Goal: Book appointment/travel/reservation

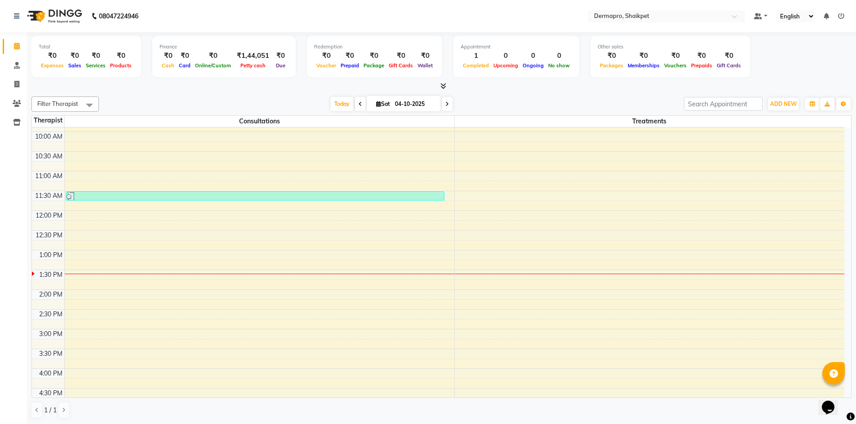
scroll to position [72, 0]
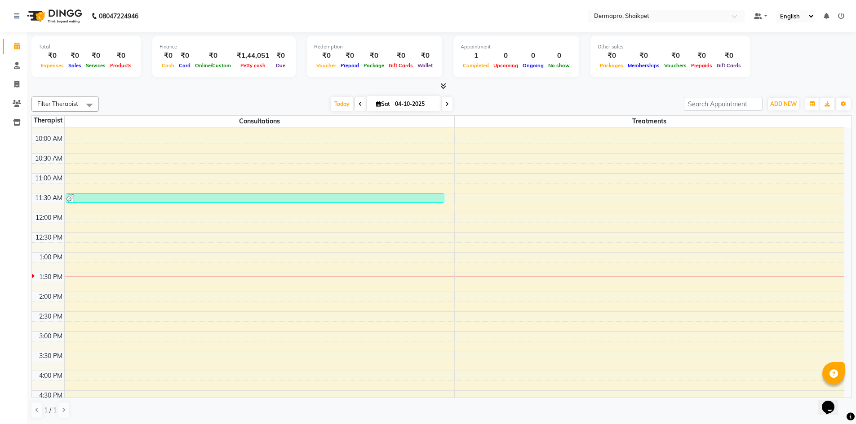
click at [160, 285] on div "8:00 AM 8:30 AM 9:00 AM 9:30 AM 10:00 AM 10:30 AM 11:00 AM 11:30 AM 12:00 PM 12…" at bounding box center [438, 311] width 812 height 513
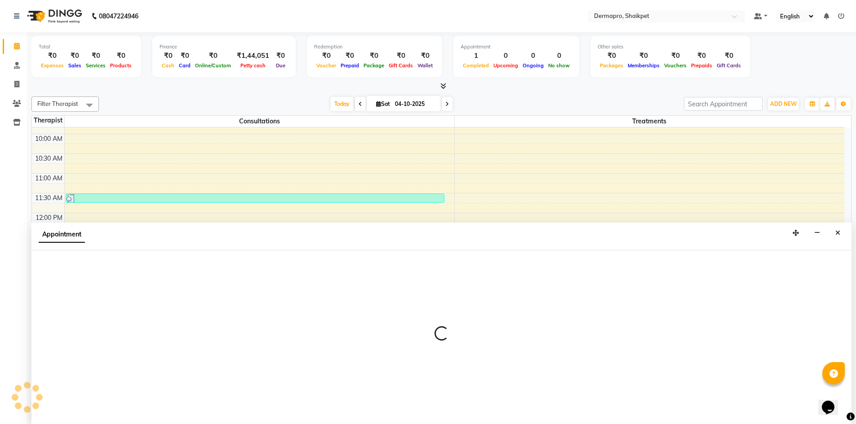
scroll to position [0, 0]
select select "43026"
select select "825"
select select "tentative"
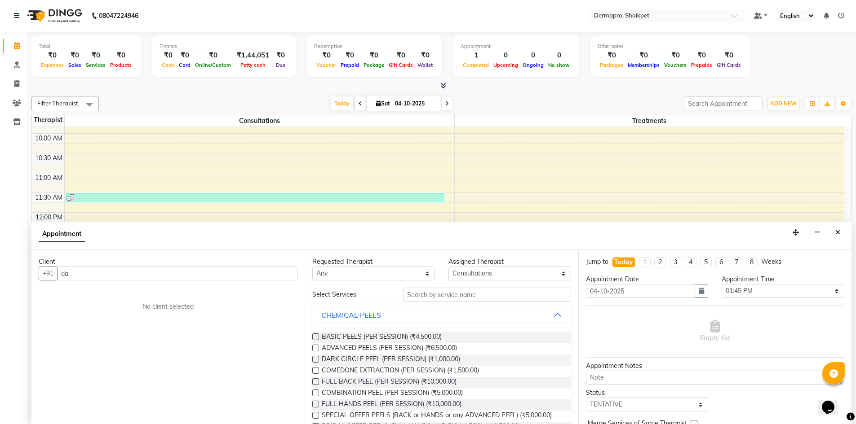
type input "d"
type input "Damini"
click at [275, 273] on span "Add Client" at bounding box center [279, 273] width 30 height 8
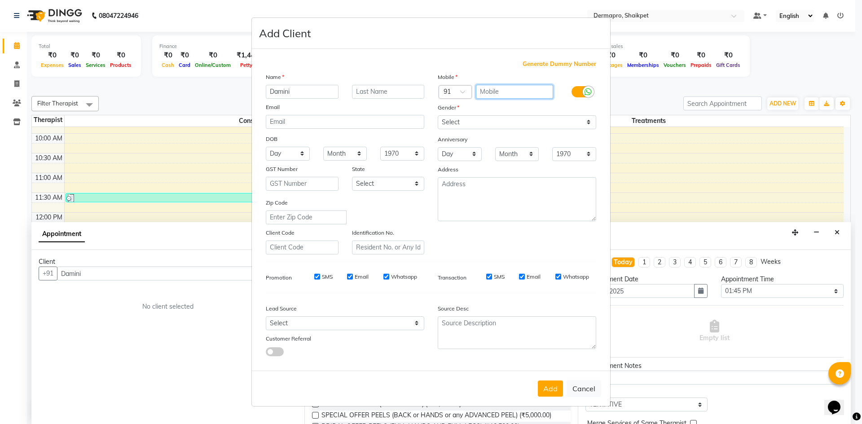
click at [496, 89] on input "text" at bounding box center [515, 92] width 78 height 14
type input "9151385299"
click at [589, 122] on select "Select [DEMOGRAPHIC_DATA] [DEMOGRAPHIC_DATA] Other Prefer Not To Say" at bounding box center [517, 122] width 159 height 14
select select "[DEMOGRAPHIC_DATA]"
click at [438, 115] on select "Select [DEMOGRAPHIC_DATA] [DEMOGRAPHIC_DATA] Other Prefer Not To Say" at bounding box center [517, 122] width 159 height 14
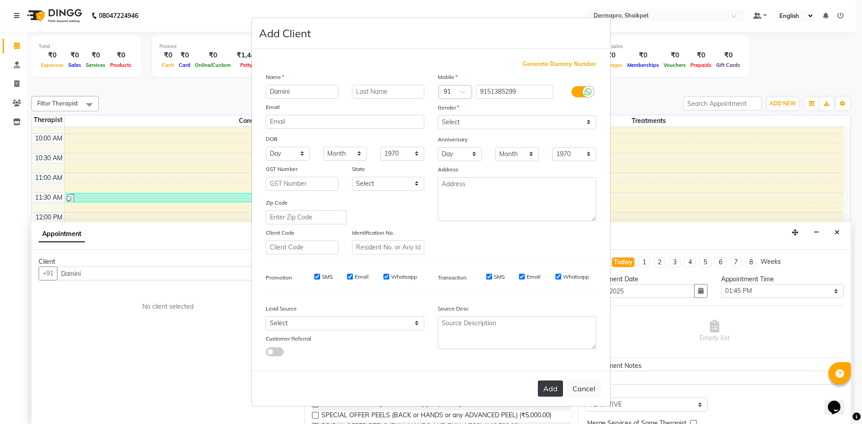
click at [551, 386] on button "Add" at bounding box center [550, 389] width 25 height 16
type input "91******99"
select select
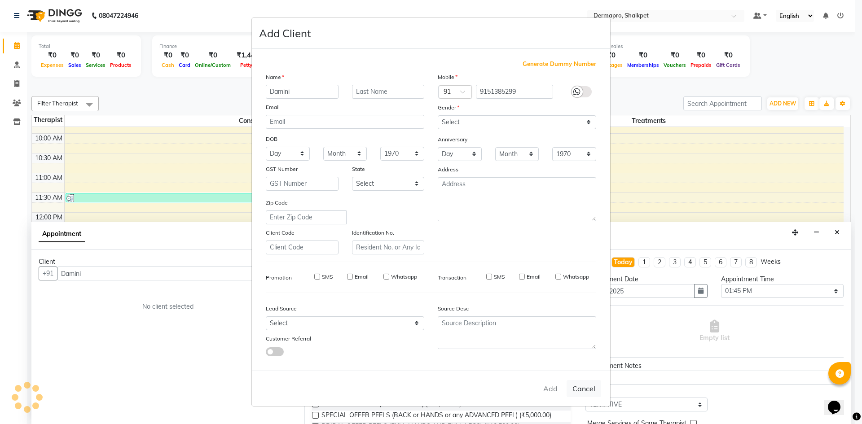
select select
checkbox input "false"
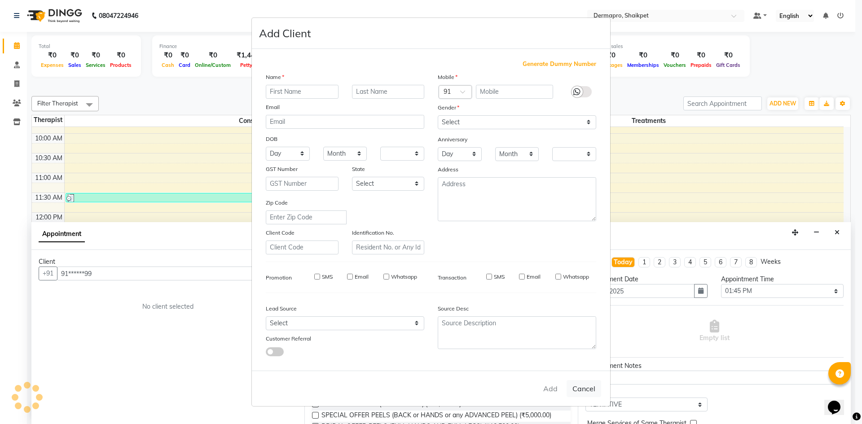
checkbox input "false"
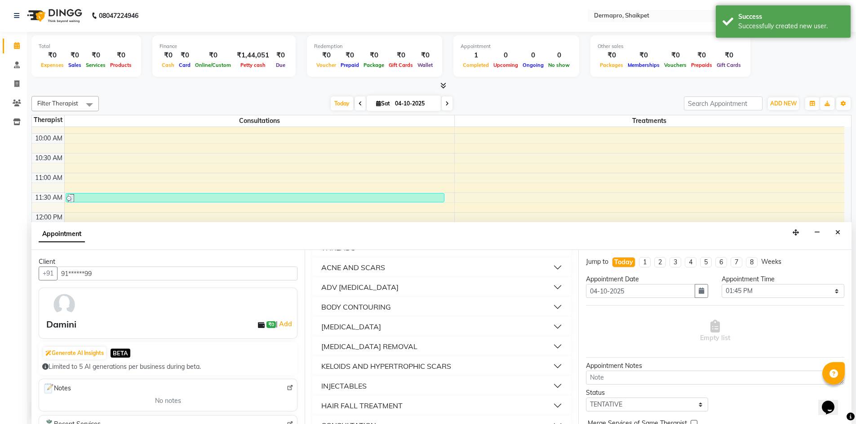
scroll to position [303, 0]
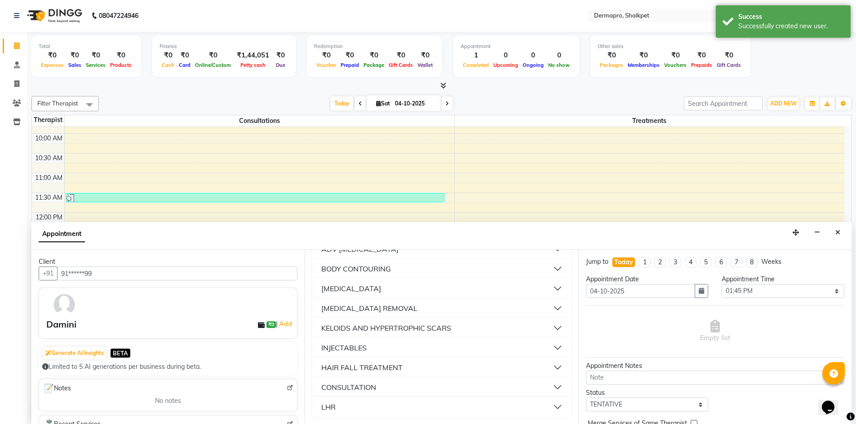
click at [543, 404] on button "LHR" at bounding box center [441, 407] width 251 height 16
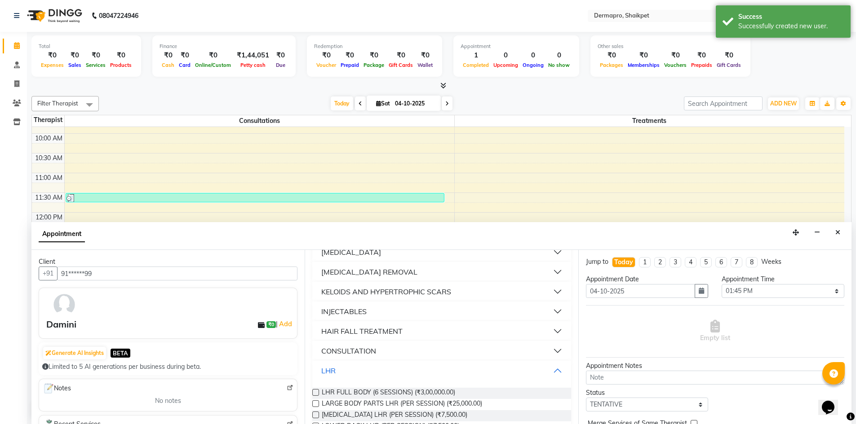
scroll to position [341, 0]
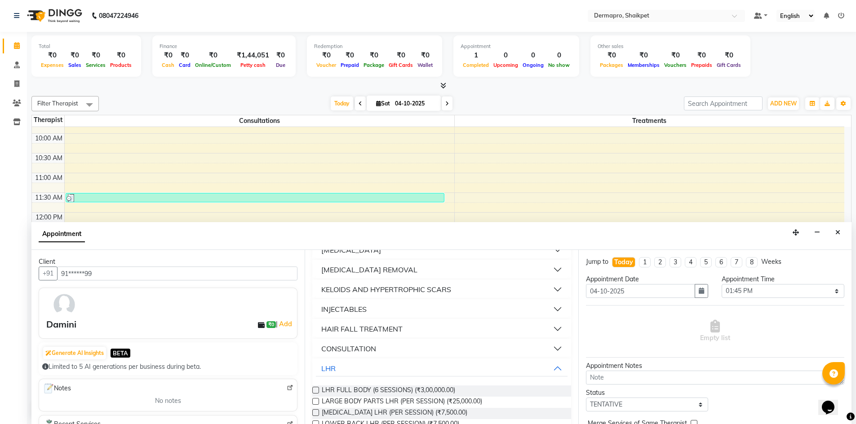
click at [437, 348] on button "CONSULTATION" at bounding box center [441, 349] width 251 height 16
click at [317, 370] on label at bounding box center [315, 370] width 7 height 7
click at [317, 370] on input "checkbox" at bounding box center [315, 372] width 6 height 6
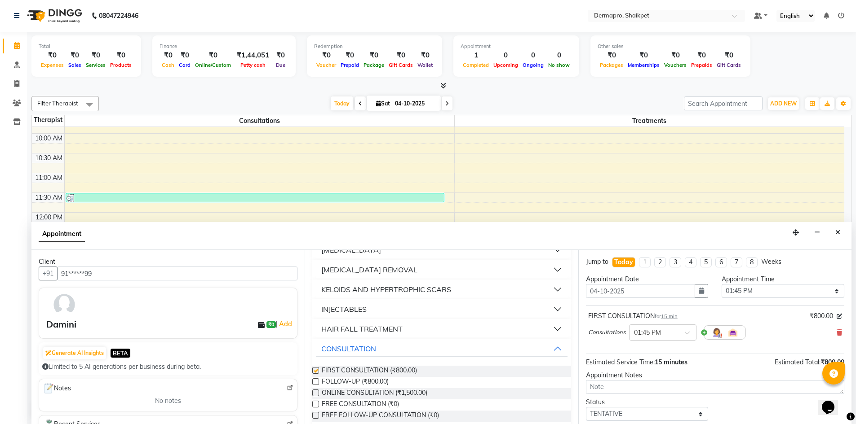
checkbox input "false"
click at [695, 413] on select "Select TENTATIVE CONFIRM CHECK-IN UPCOMING" at bounding box center [647, 414] width 123 height 14
select select "confirm booking"
click at [586, 407] on select "Select TENTATIVE CONFIRM CHECK-IN UPCOMING" at bounding box center [647, 414] width 123 height 14
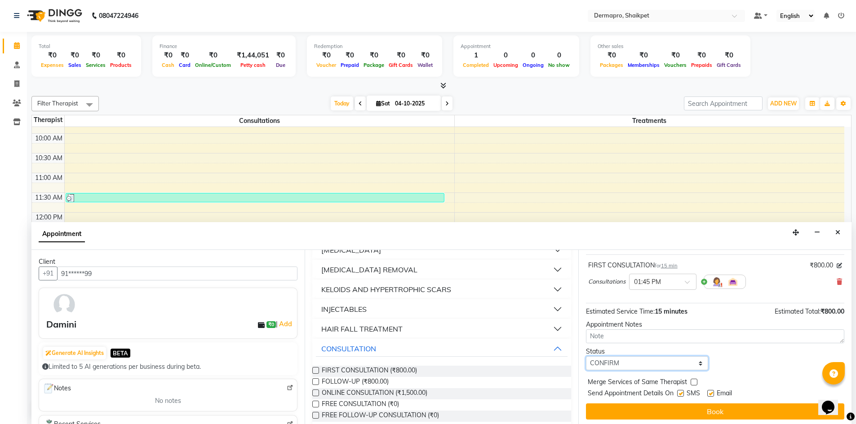
scroll to position [53, 0]
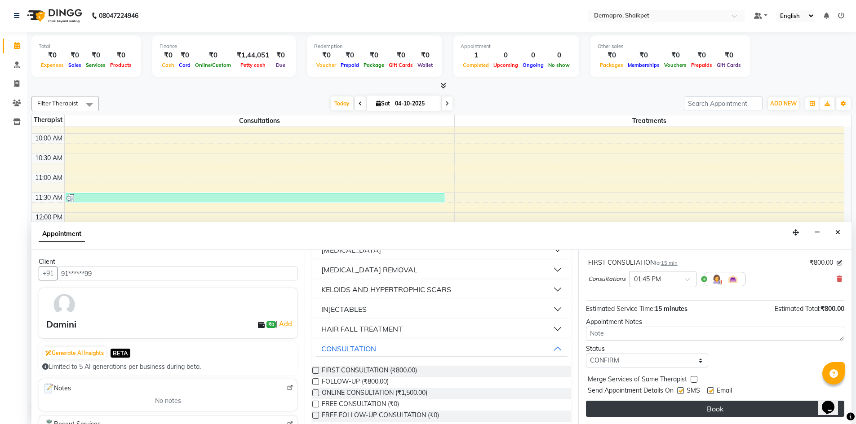
click at [716, 406] on button "Book" at bounding box center [715, 409] width 258 height 16
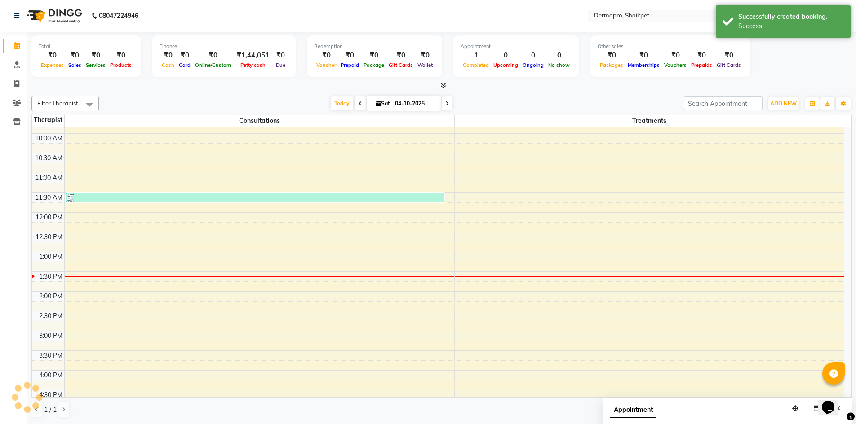
scroll to position [0, 0]
